Goal: Complete application form

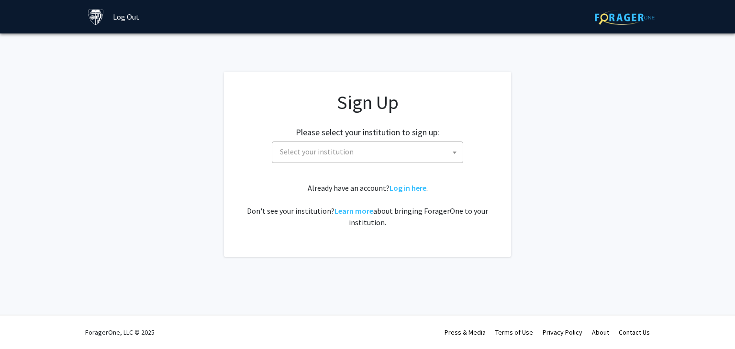
click at [454, 150] on span at bounding box center [455, 152] width 10 height 21
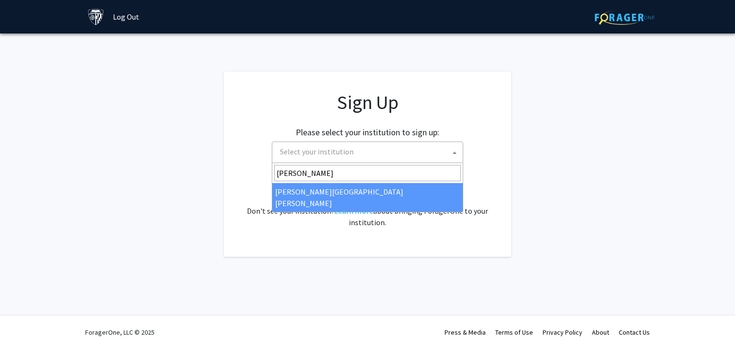
type input "johns"
select select "1"
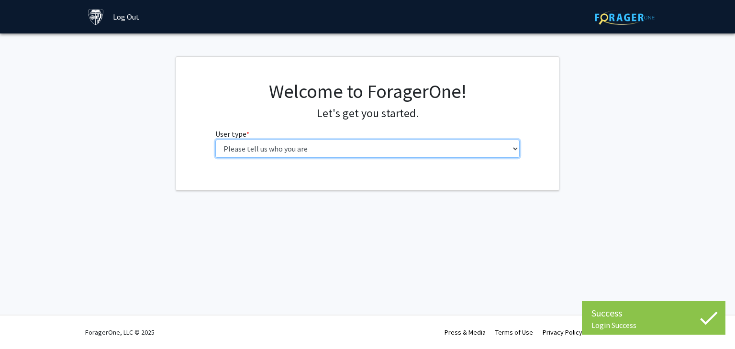
click at [515, 149] on select "Please tell us who you are Undergraduate Student Master's Student Doctoral Cand…" at bounding box center [367, 149] width 305 height 18
select select "2: masters"
click at [215, 140] on select "Please tell us who you are Undergraduate Student Master's Student Doctoral Cand…" at bounding box center [367, 149] width 305 height 18
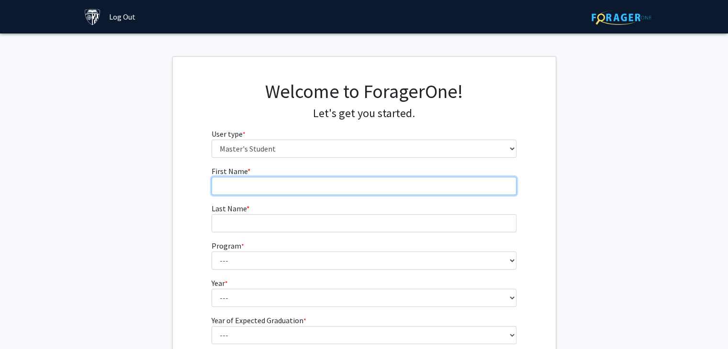
click at [268, 180] on input "First Name * required" at bounding box center [364, 186] width 305 height 18
click at [268, 180] on input "A" at bounding box center [364, 186] width 305 height 18
type input "[PERSON_NAME]"
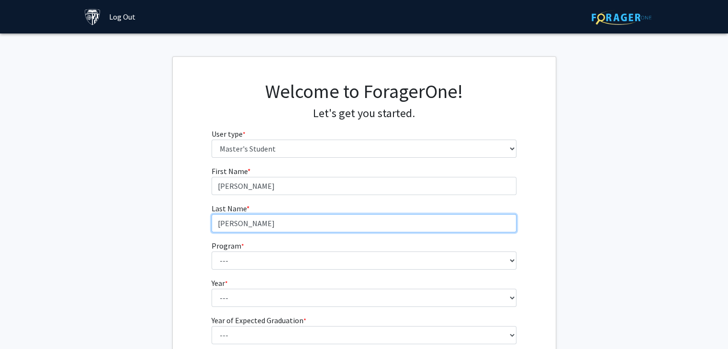
type input "[PERSON_NAME]"
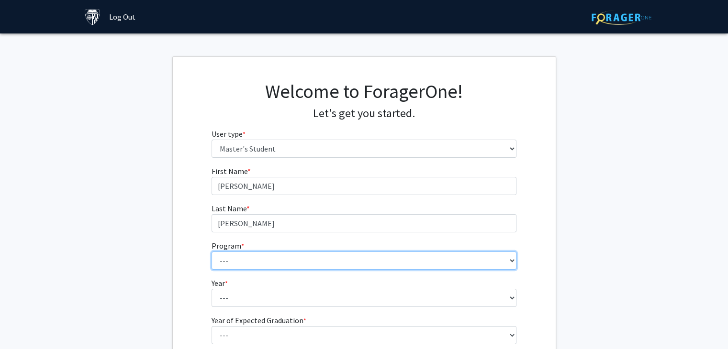
click at [333, 265] on select "--- Anatomy Education Applied and Computational Mathematics Applied Biomedical …" at bounding box center [364, 261] width 305 height 18
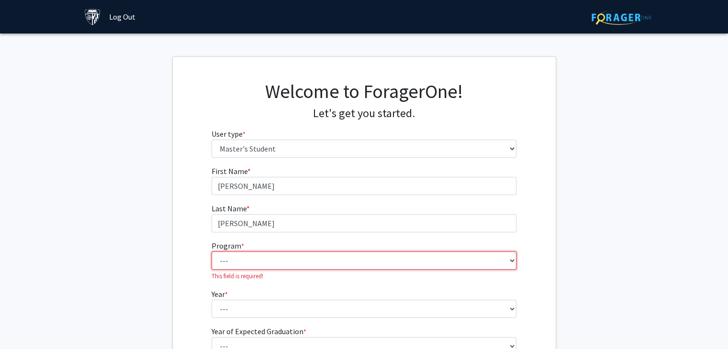
click at [280, 260] on select "--- Anatomy Education Applied and Computational Mathematics Applied Biomedical …" at bounding box center [364, 261] width 305 height 18
select select "113: 112"
click at [212, 252] on select "--- Anatomy Education Applied and Computational Mathematics Applied Biomedical …" at bounding box center [364, 261] width 305 height 18
